Goal: Navigation & Orientation: Find specific page/section

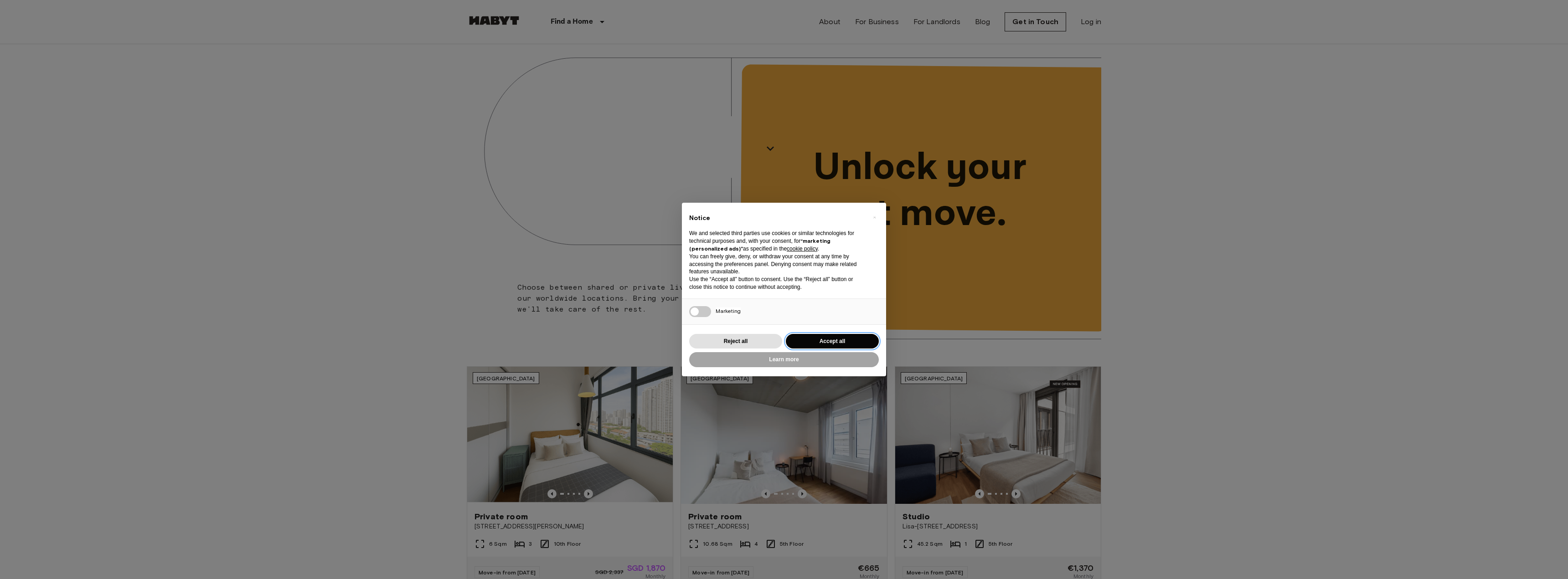
click at [840, 343] on button "Accept all" at bounding box center [832, 341] width 93 height 15
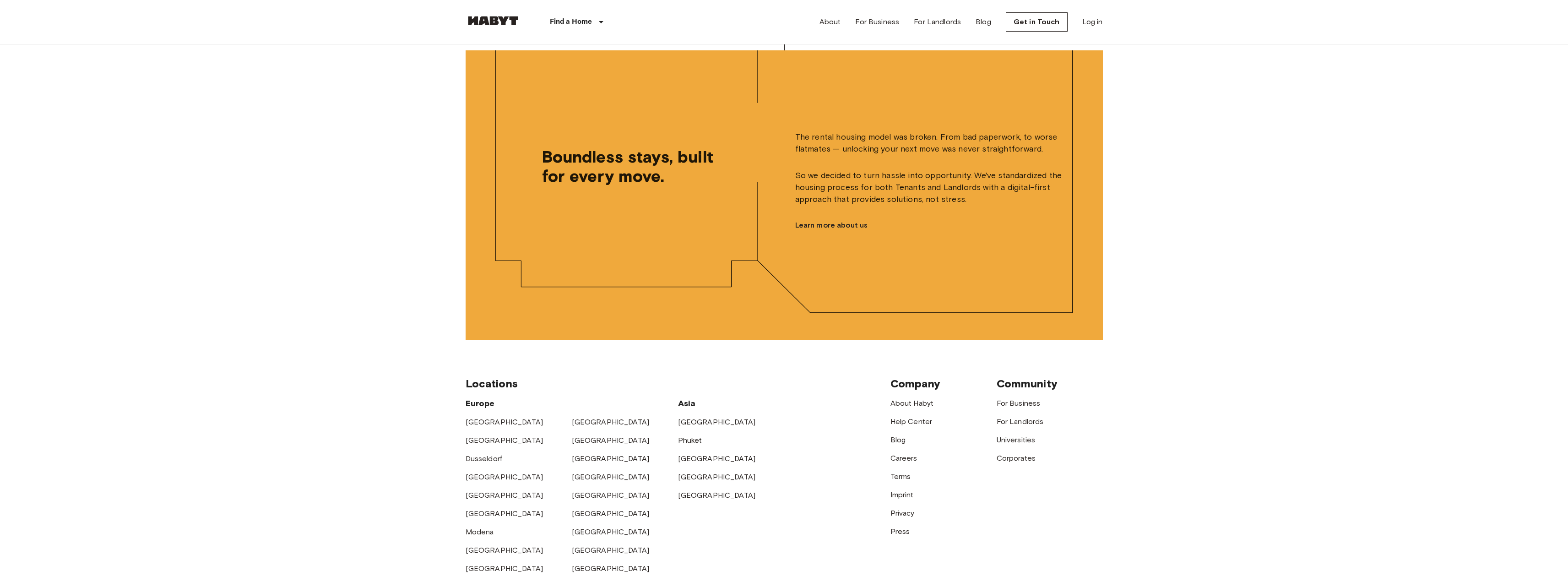
scroll to position [2061, 0]
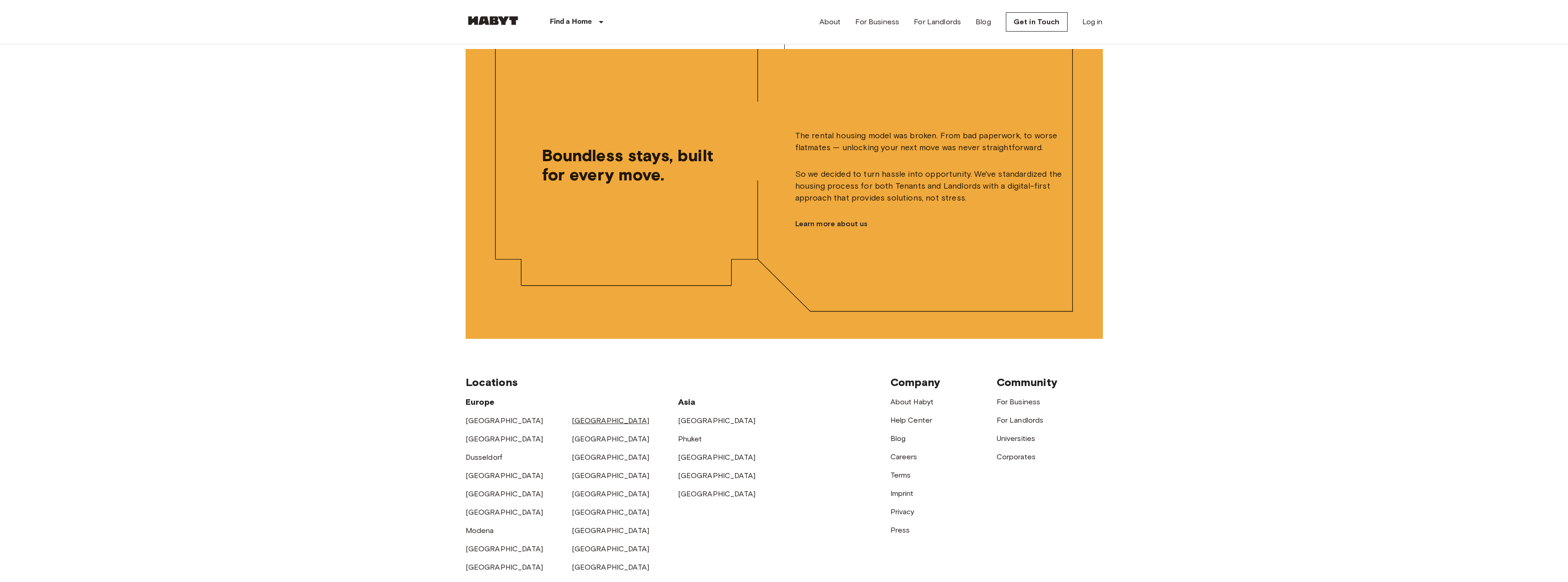
click at [582, 425] on link "[GEOGRAPHIC_DATA]" at bounding box center [610, 421] width 78 height 9
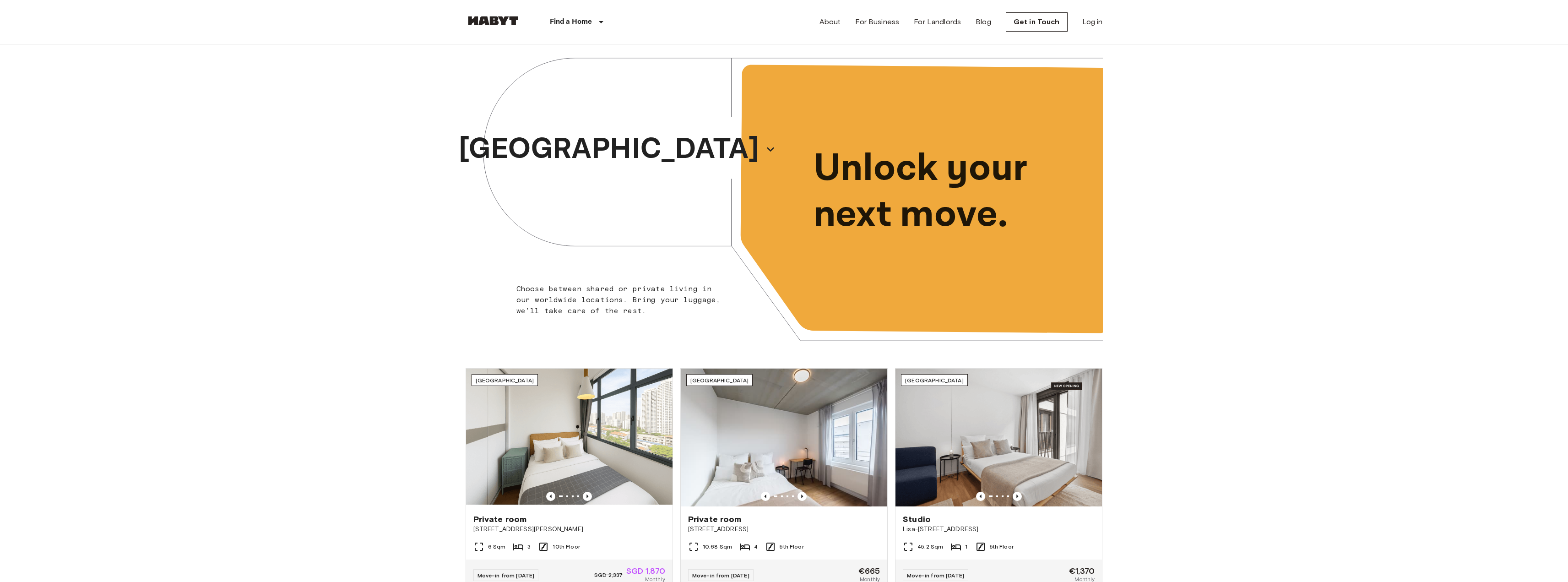
scroll to position [2061, 0]
